Goal: Information Seeking & Learning: Understand process/instructions

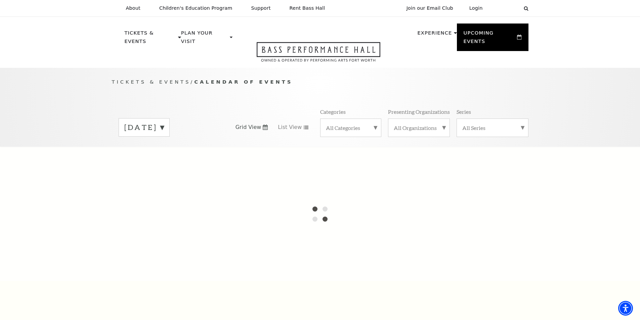
click at [170, 122] on div "[DATE]" at bounding box center [144, 127] width 51 height 18
click at [160, 151] on div at bounding box center [320, 214] width 640 height 134
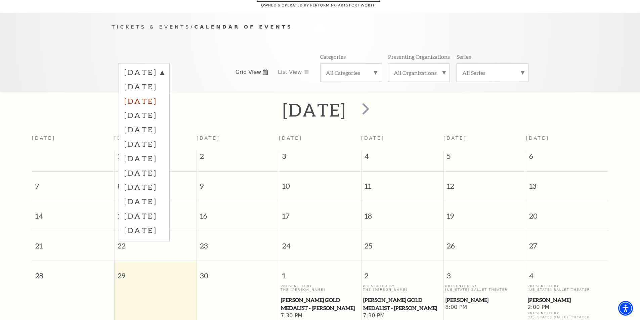
scroll to position [59, 0]
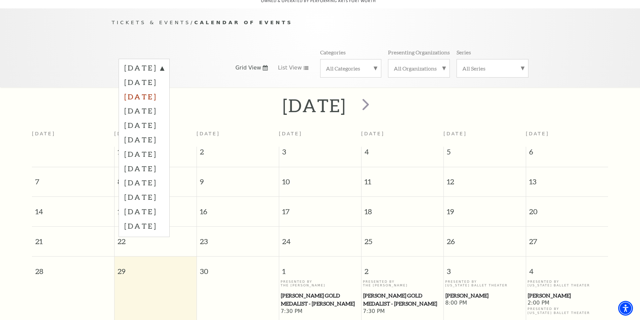
click at [152, 89] on label "[DATE]" at bounding box center [144, 96] width 40 height 14
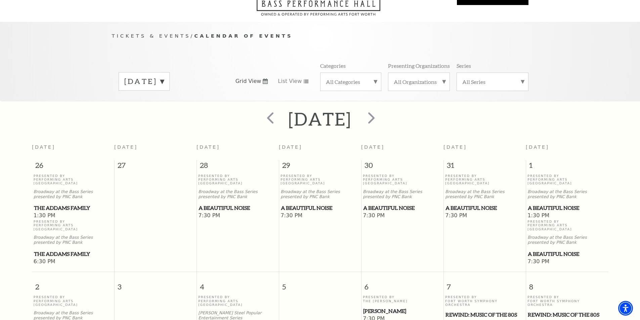
scroll to position [0, 0]
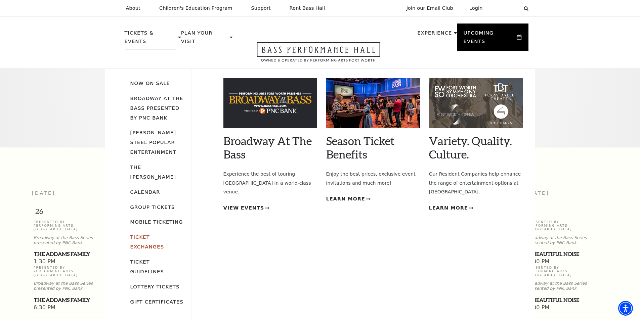
click at [163, 234] on link "Ticket Exchanges" at bounding box center [147, 241] width 34 height 15
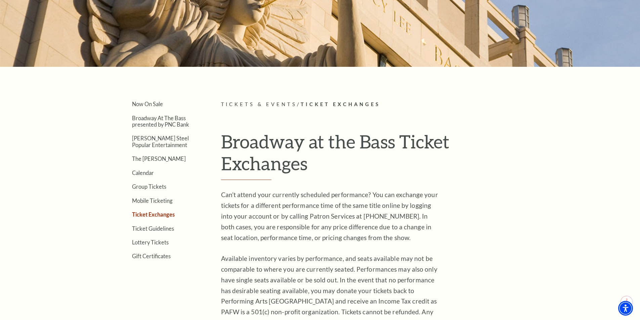
scroll to position [101, 0]
